Goal: Task Accomplishment & Management: Use online tool/utility

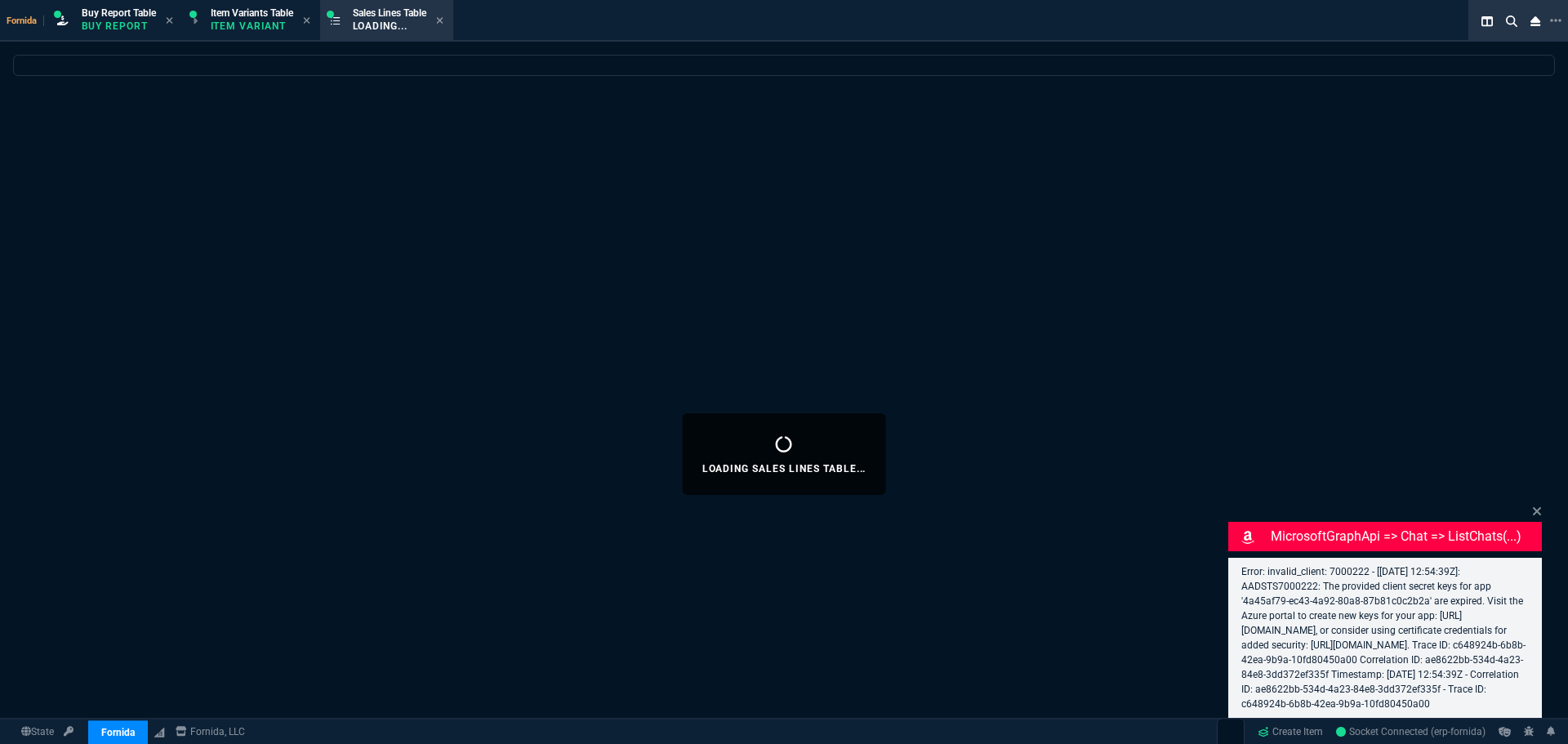
select select
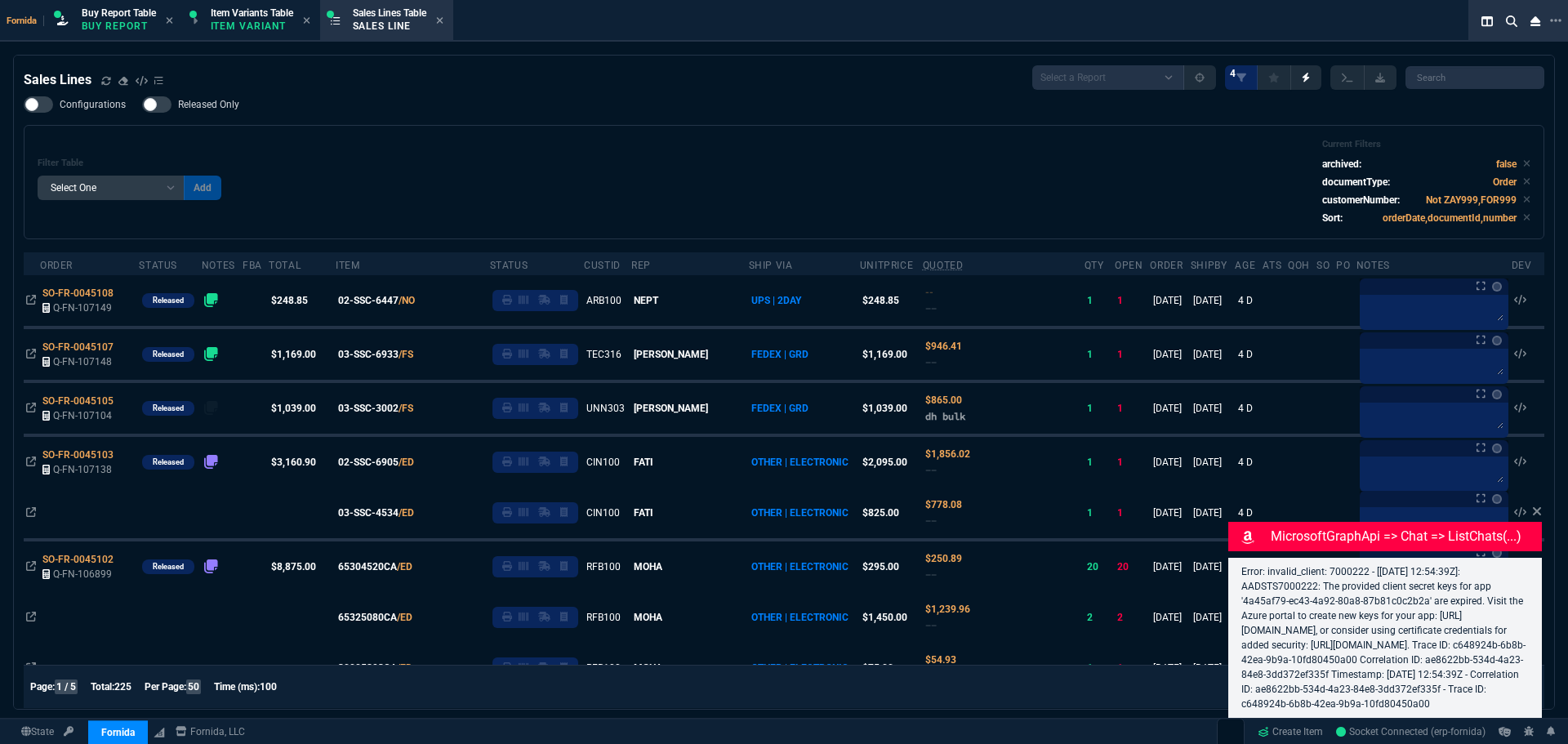
select select "1: BROV"
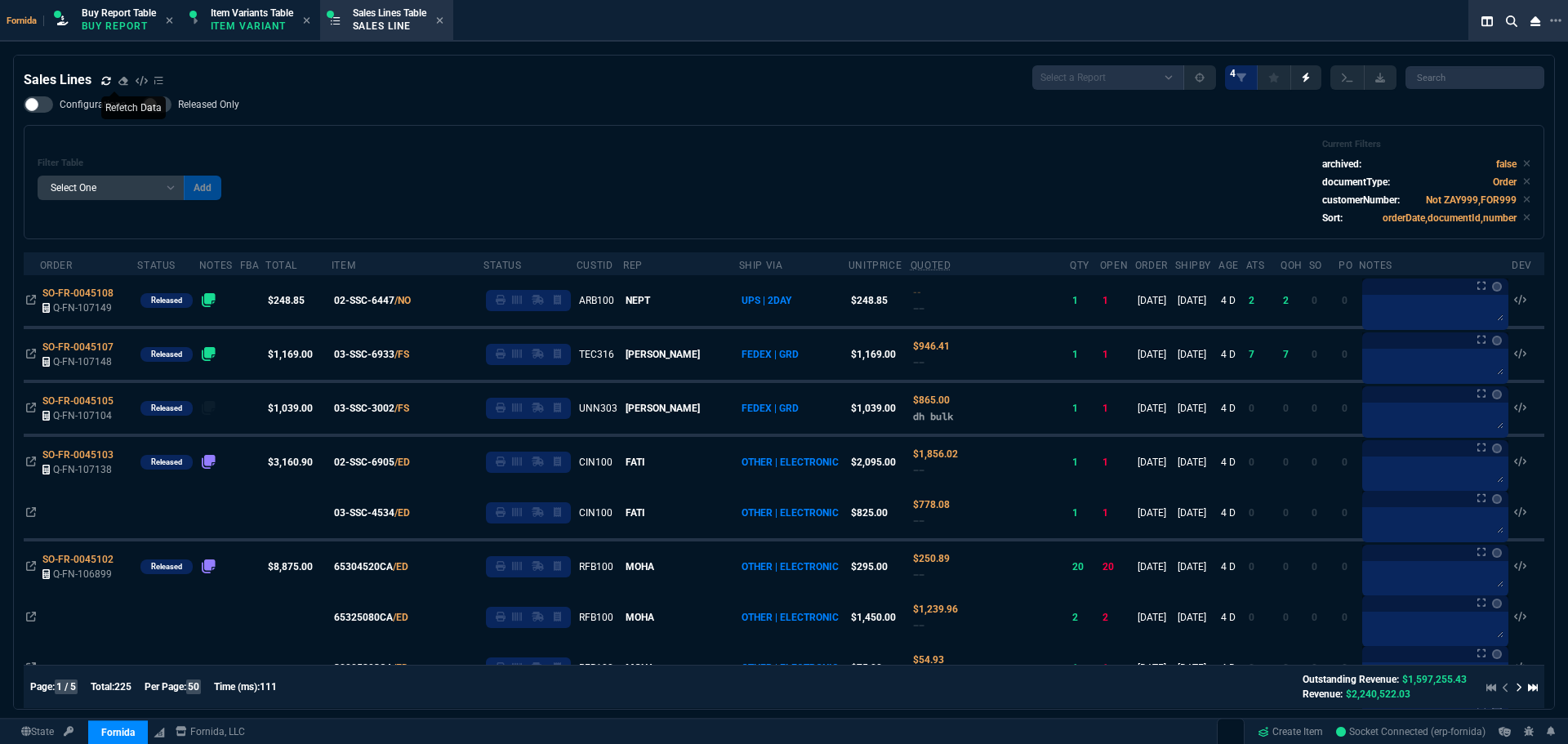
click at [108, 84] on icon at bounding box center [105, 80] width 9 height 8
